Goal: Task Accomplishment & Management: Manage account settings

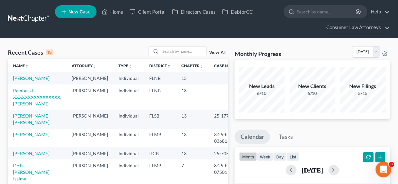
scroll to position [26, 0]
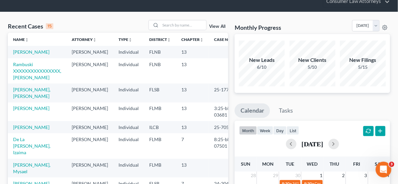
click at [348, 141] on div "[DATE]" at bounding box center [312, 144] width 146 height 10
click at [339, 143] on button "button" at bounding box center [333, 144] width 10 height 10
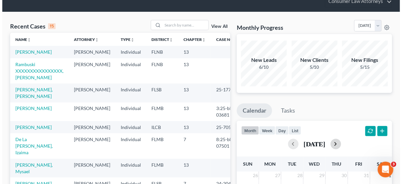
scroll to position [131, 0]
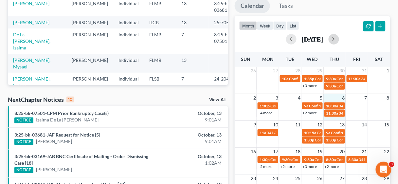
click at [338, 117] on div "2 3 4 5 6 7 8 1:30p Confirmation hearing for [PERSON_NAME] 9a Confirmation hear…" at bounding box center [311, 106] width 155 height 27
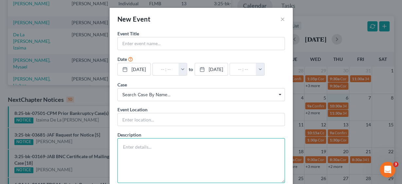
paste textarea "Hearing Continued on 33 Motion for Relief from Stay re: [STREET_ADDRESS] filed …"
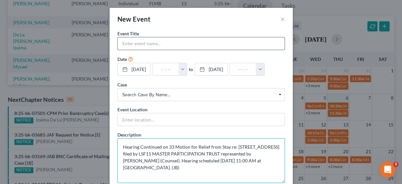
type textarea "Hearing Continued on 33 Motion for Relief from Stay re: [STREET_ADDRESS] filed …"
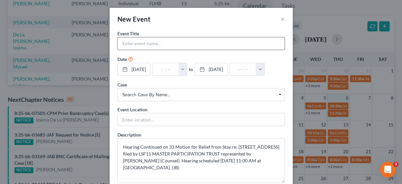
click at [144, 41] on input "text" at bounding box center [201, 43] width 167 height 12
type input "MFR Hearing [PERSON_NAME]"
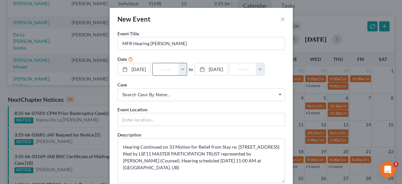
click at [187, 70] on button "button" at bounding box center [182, 69] width 8 height 12
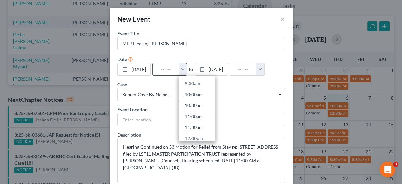
scroll to position [209, 0]
click at [205, 113] on link "11:00am" at bounding box center [196, 115] width 37 height 11
type input "11:00am"
type input "12:00pm"
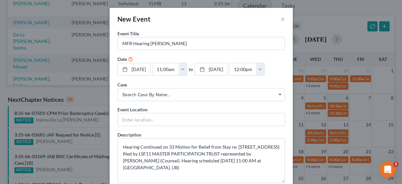
click at [162, 94] on span "Search case by name..." at bounding box center [201, 94] width 158 height 7
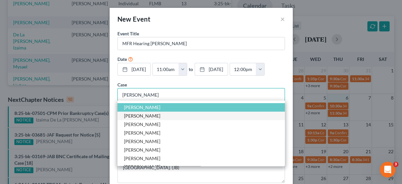
type input "[PERSON_NAME]"
click at [140, 116] on span "[PERSON_NAME]" at bounding box center [142, 116] width 36 height 6
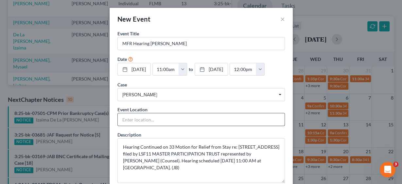
click at [140, 116] on input "text" at bounding box center [201, 119] width 167 height 12
type input "In Person"
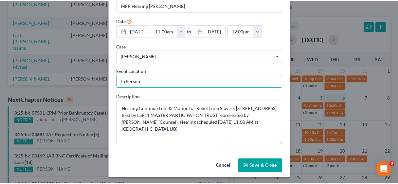
scroll to position [39, 0]
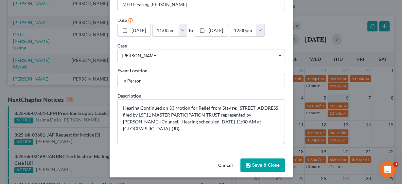
click at [266, 163] on button "Save & Close" at bounding box center [262, 165] width 44 height 14
